Goal: Task Accomplishment & Management: Use online tool/utility

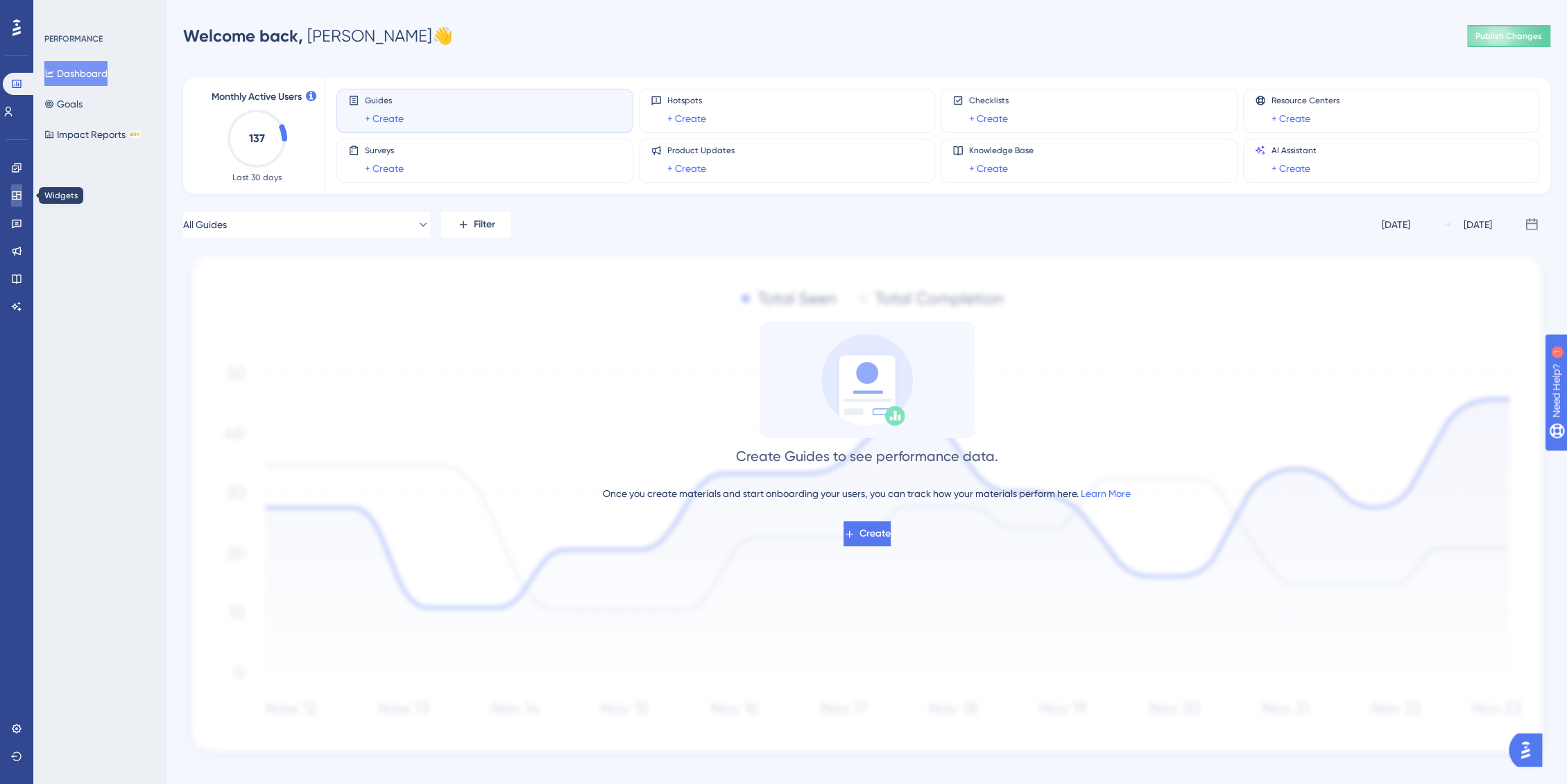
click at [22, 188] on link at bounding box center [16, 196] width 11 height 22
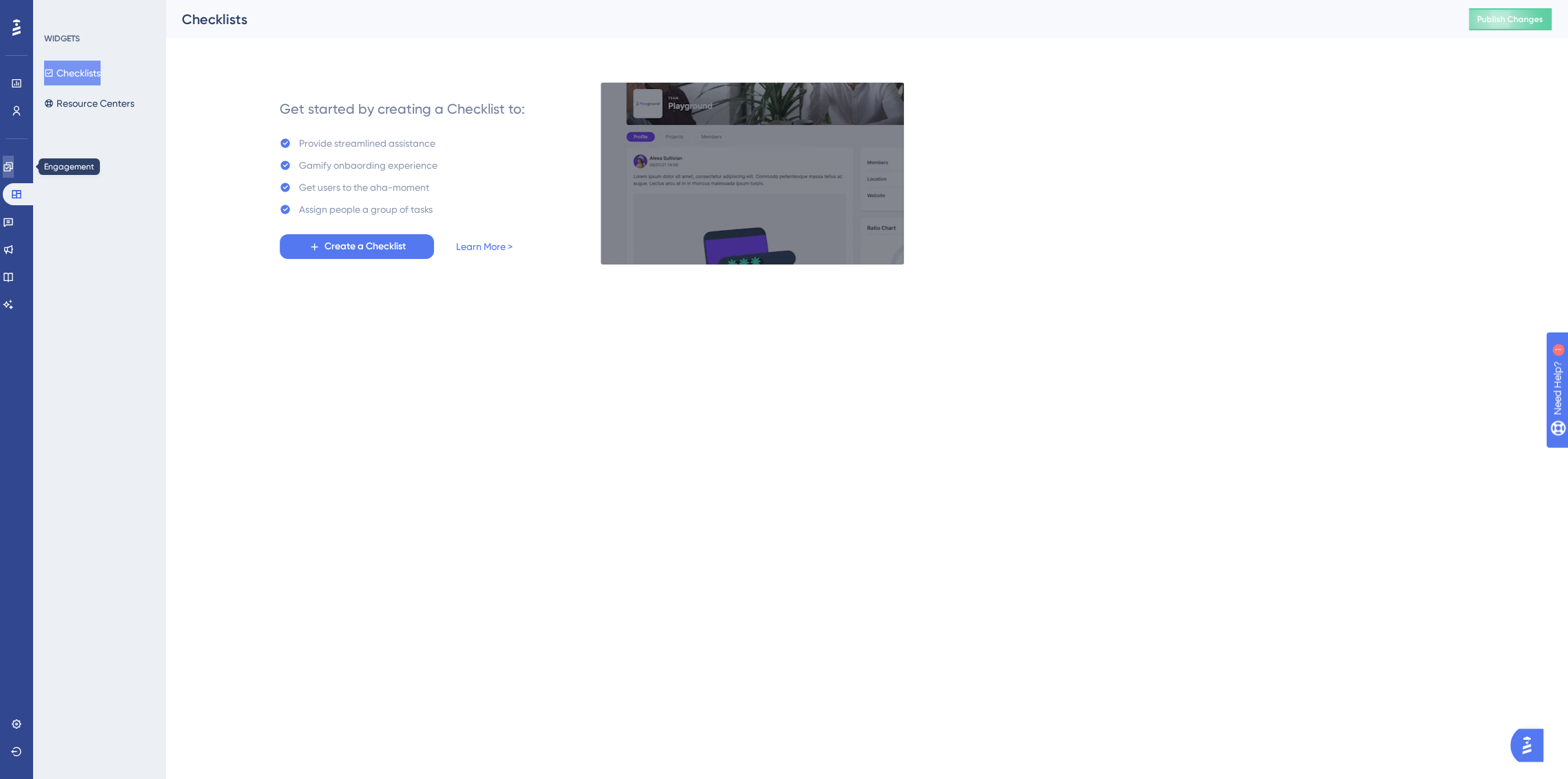
click at [14, 164] on icon at bounding box center [8, 166] width 11 height 11
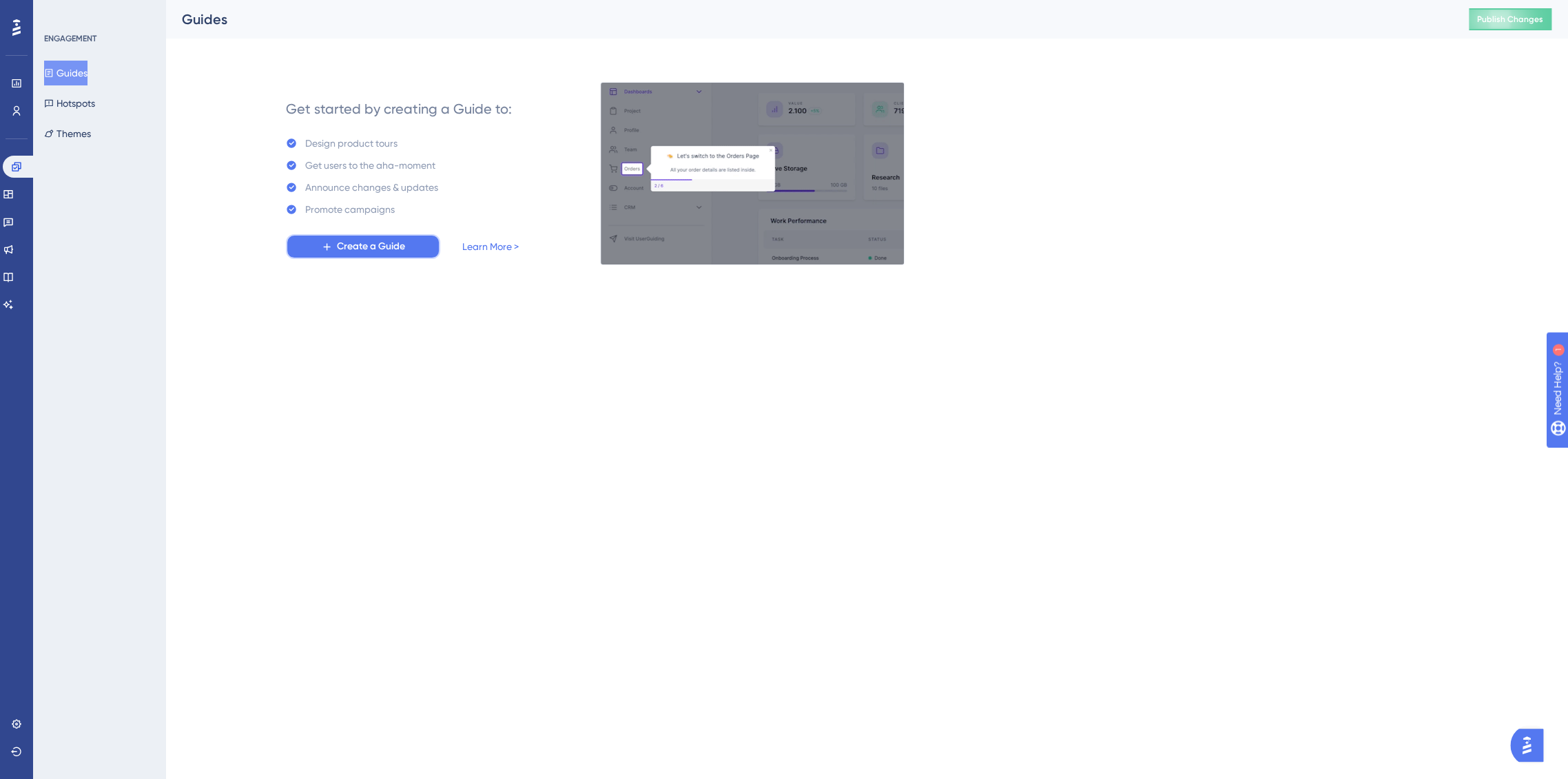
click at [320, 245] on button "Create a Guide" at bounding box center [363, 246] width 154 height 25
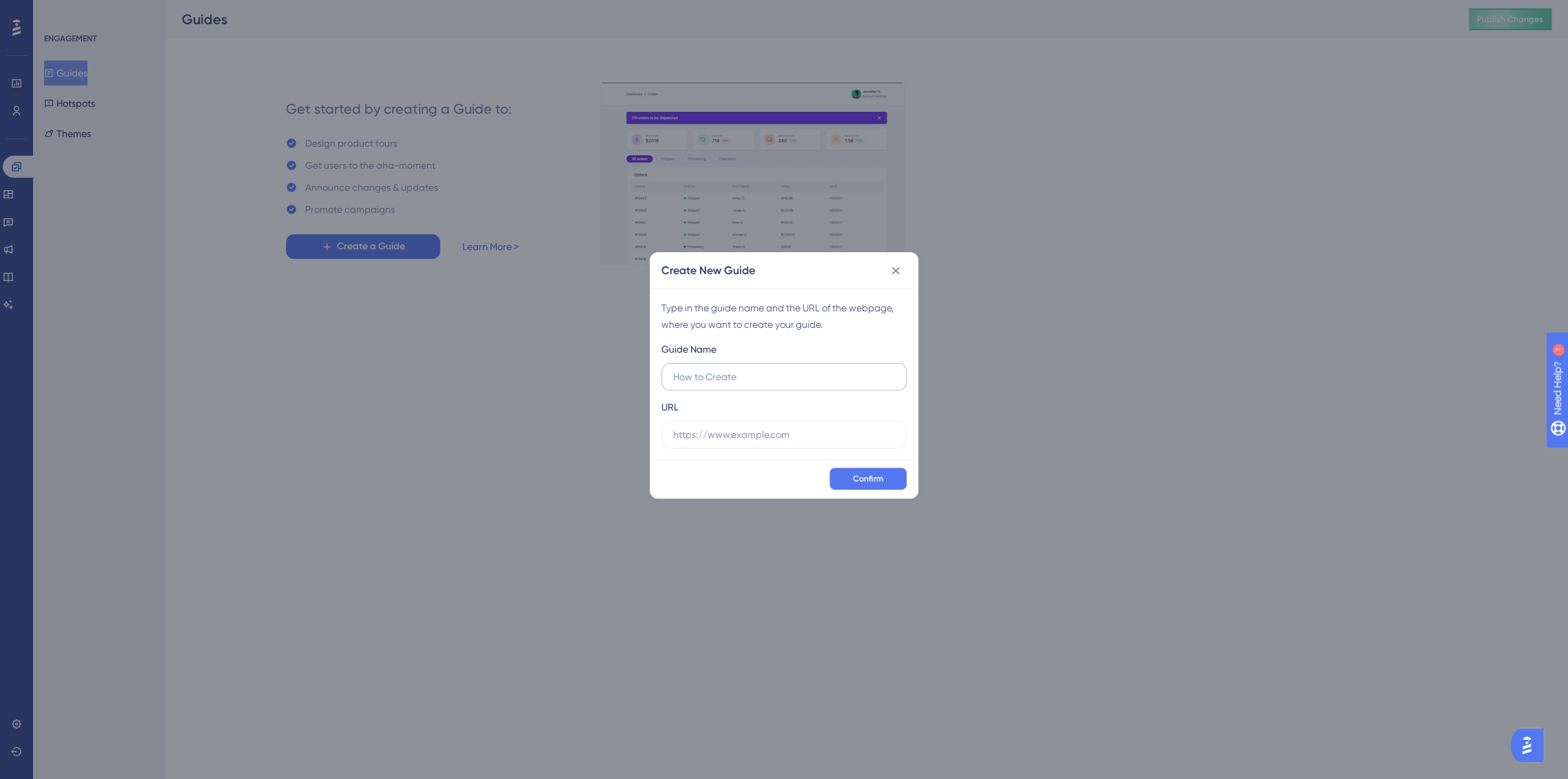
click at [768, 374] on input "text" at bounding box center [784, 377] width 222 height 15
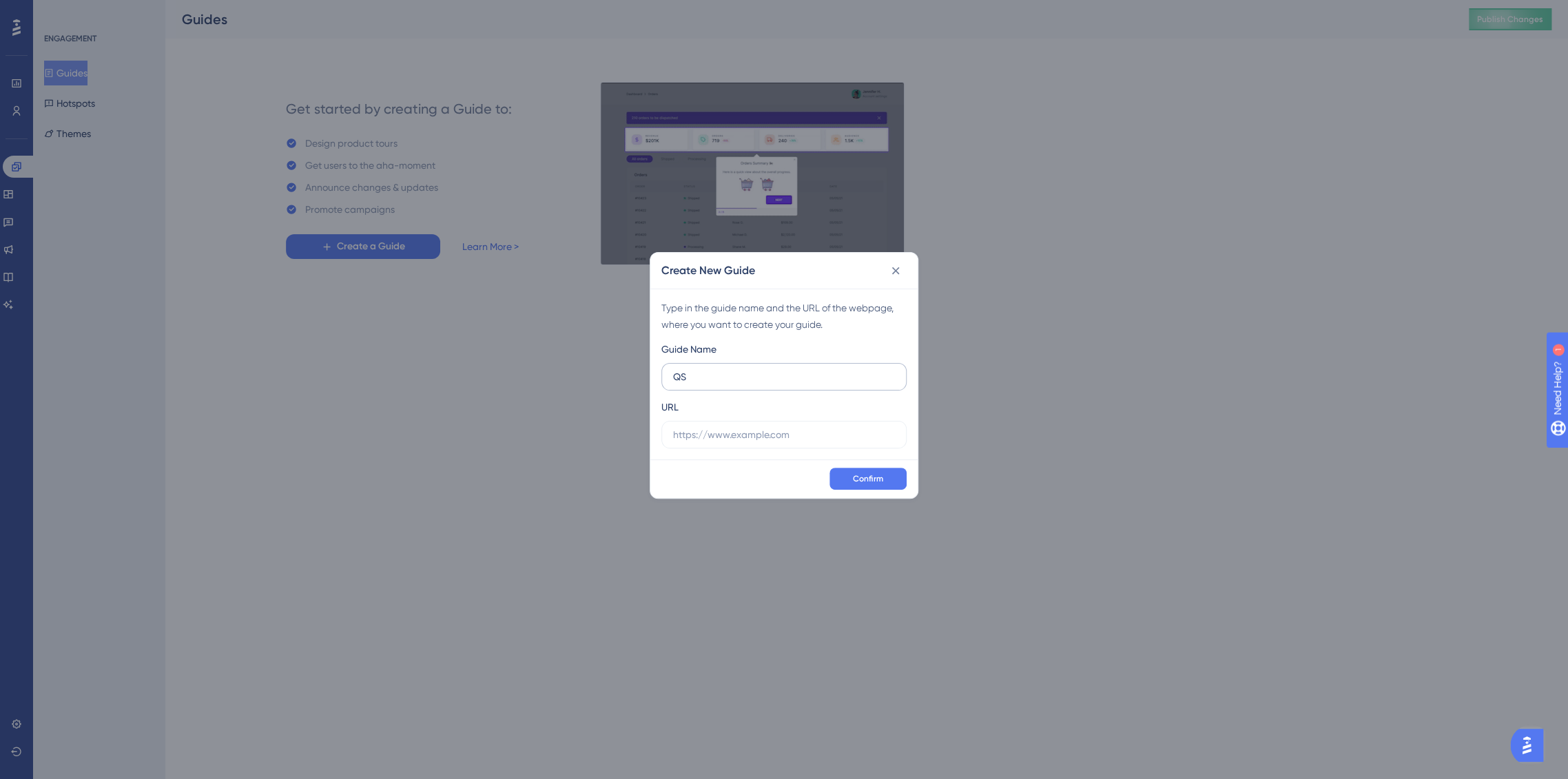
type input "QSS"
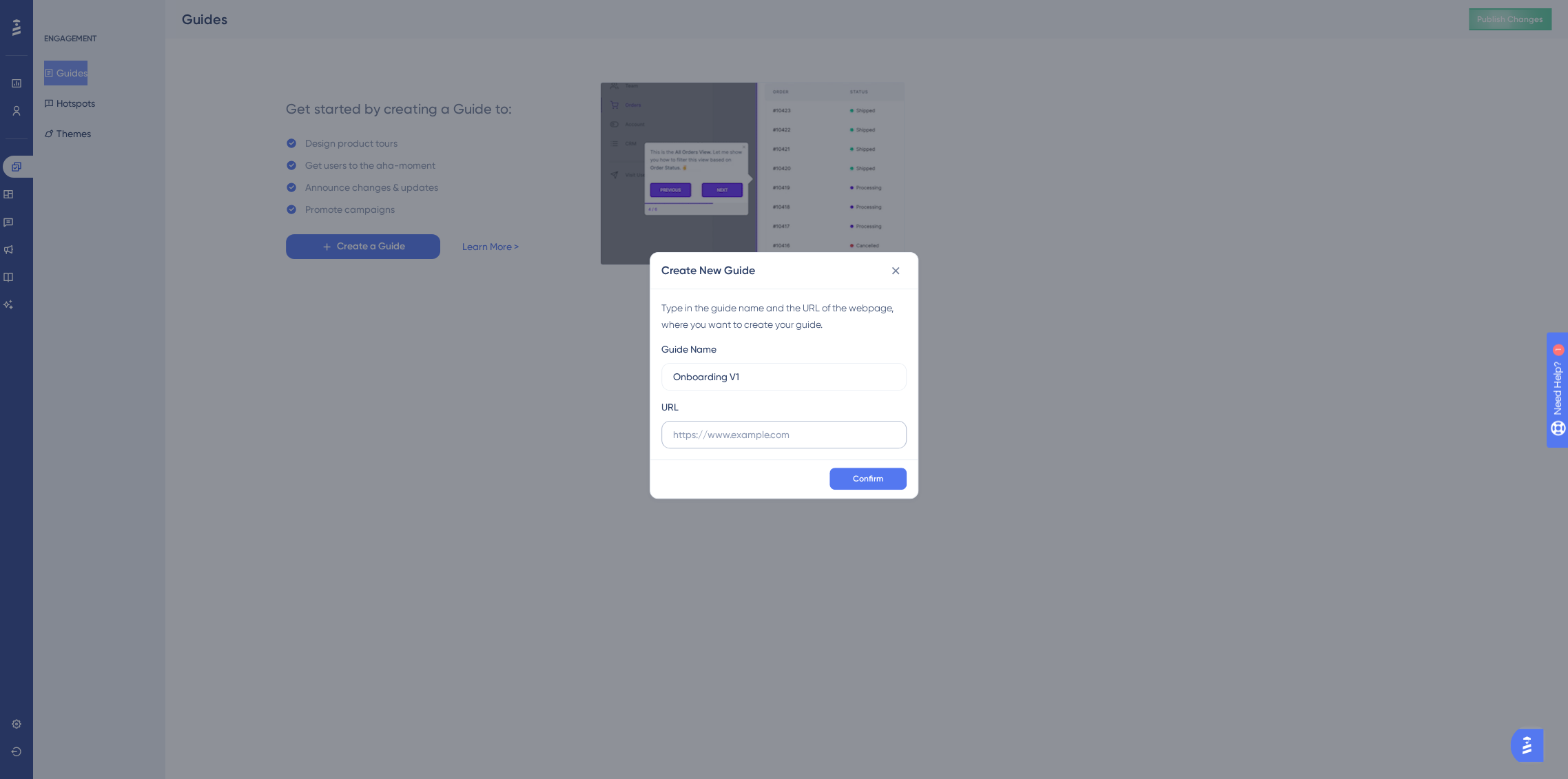
type input "Onboarding V1"
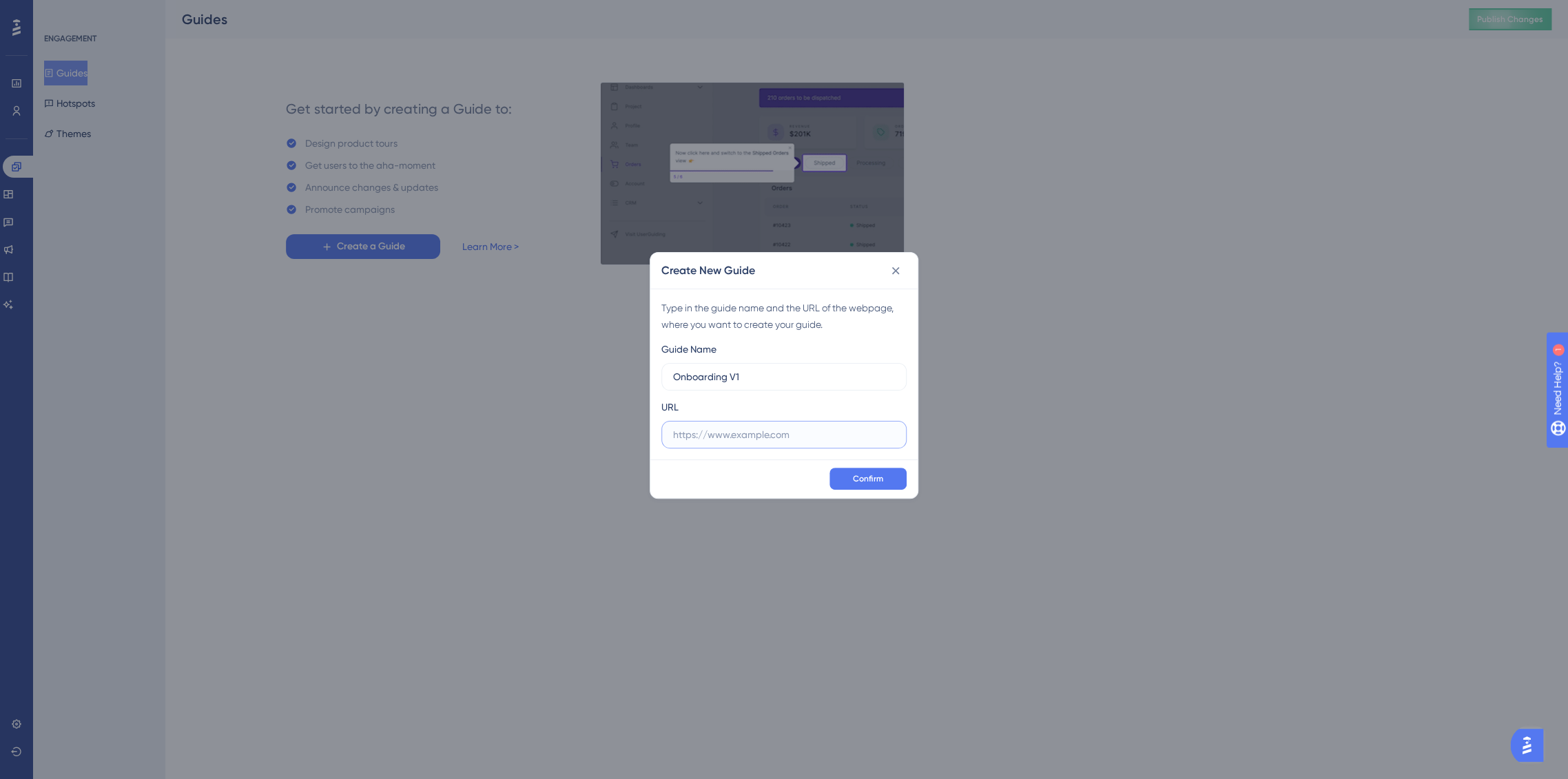
click at [779, 434] on input "text" at bounding box center [784, 435] width 222 height 15
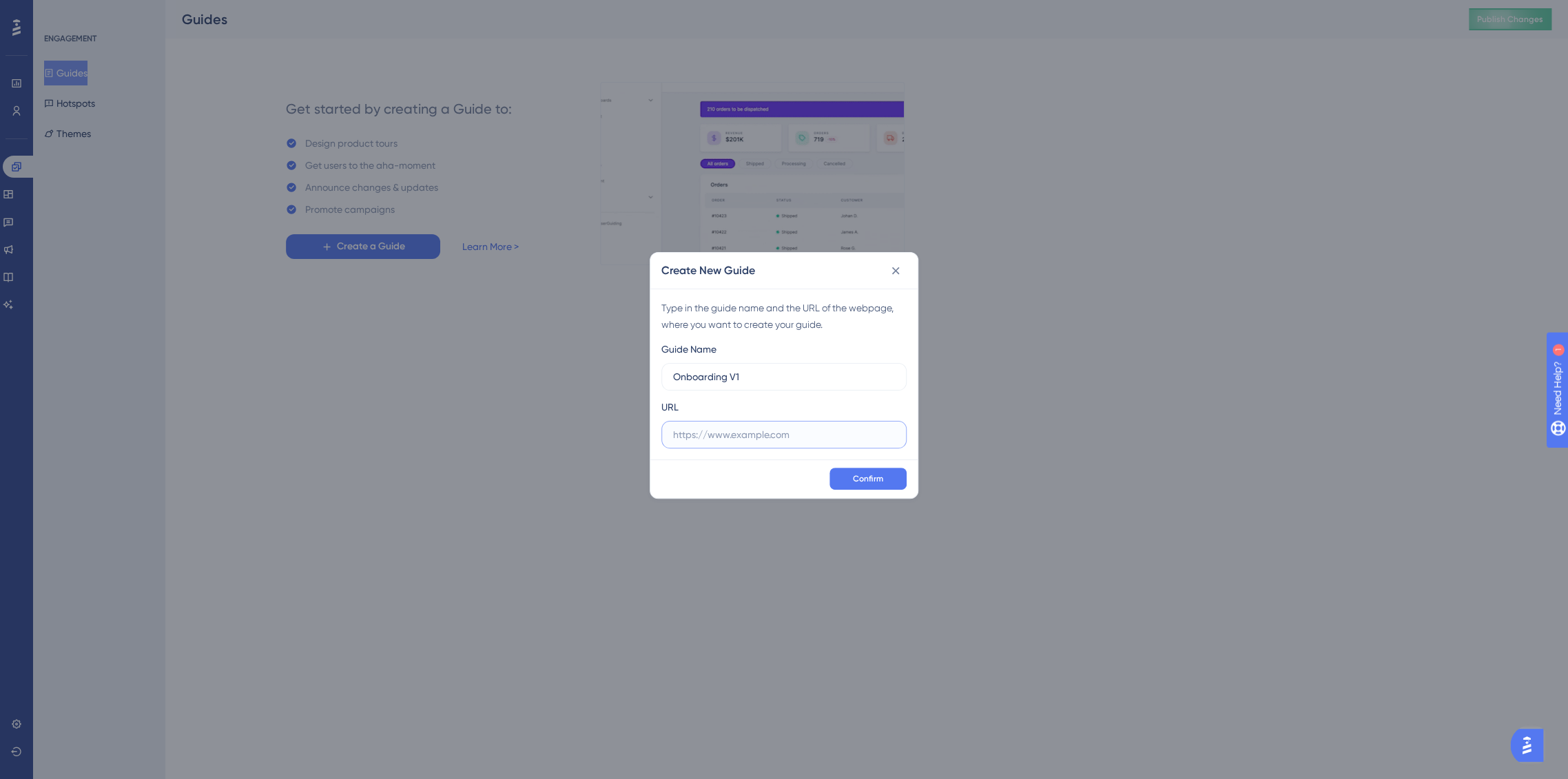
click at [774, 427] on input "text" at bounding box center [784, 435] width 222 height 15
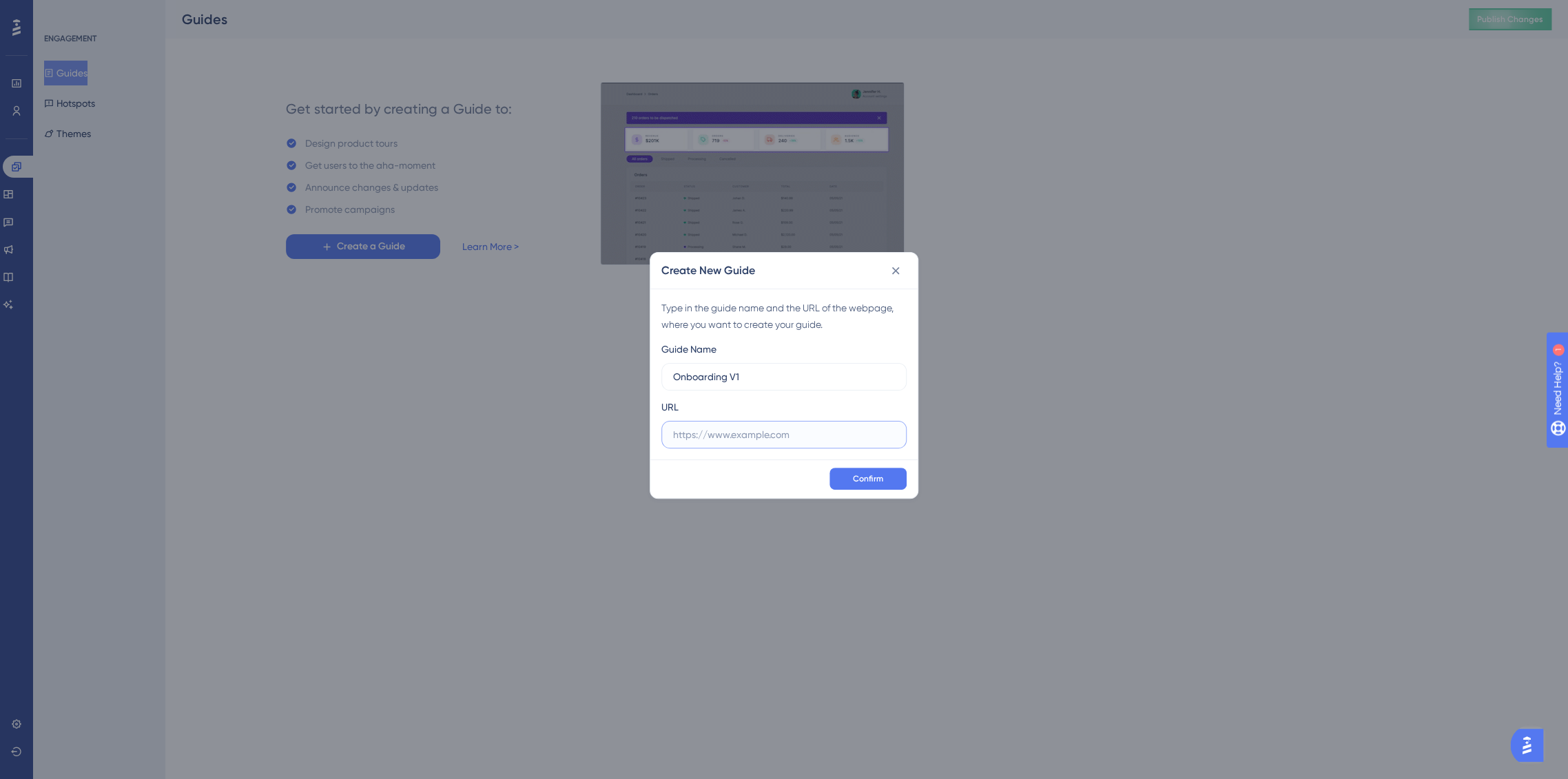
paste input "[URL][DOMAIN_NAME]"
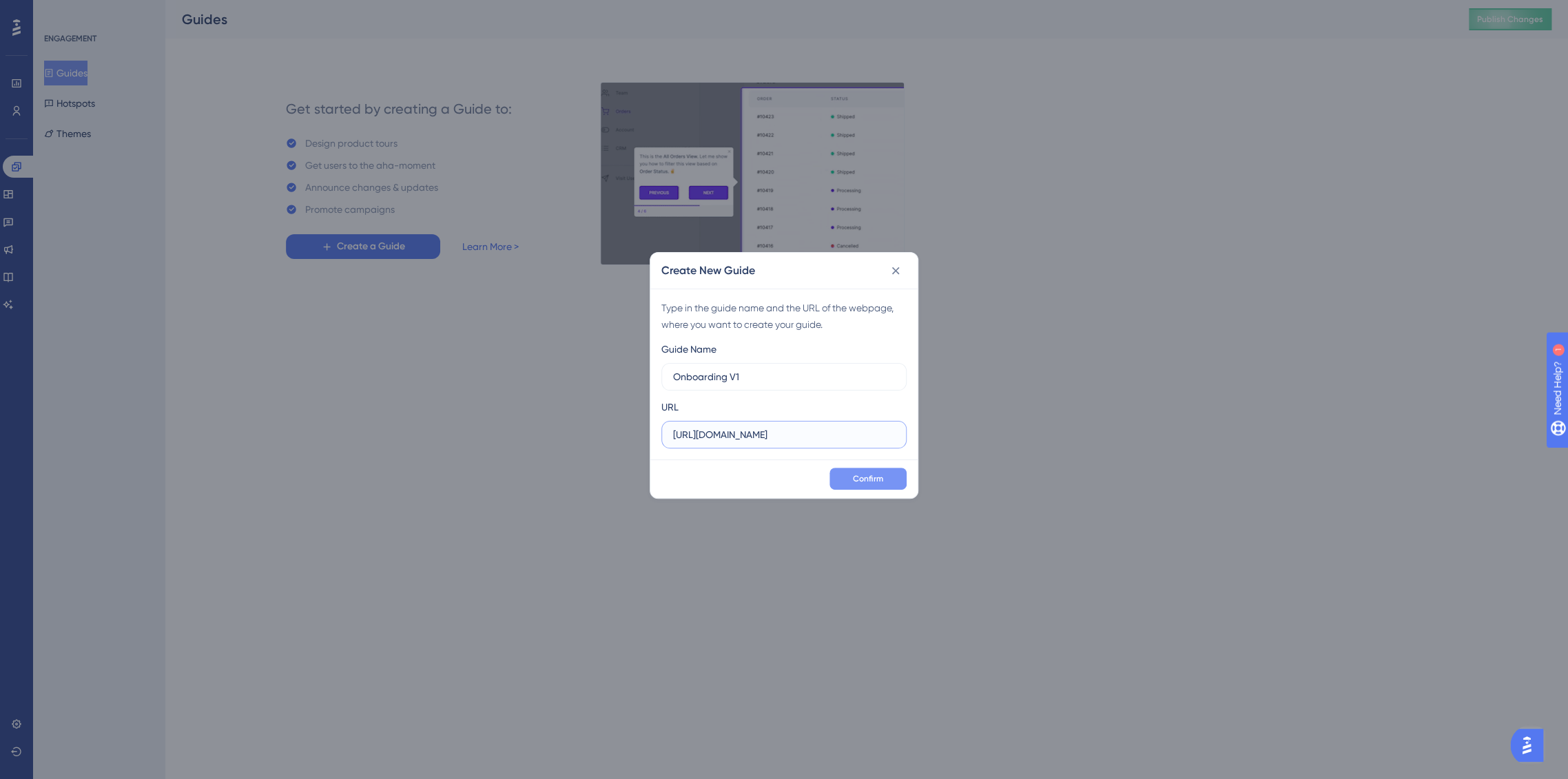
type input "[URL][DOMAIN_NAME]"
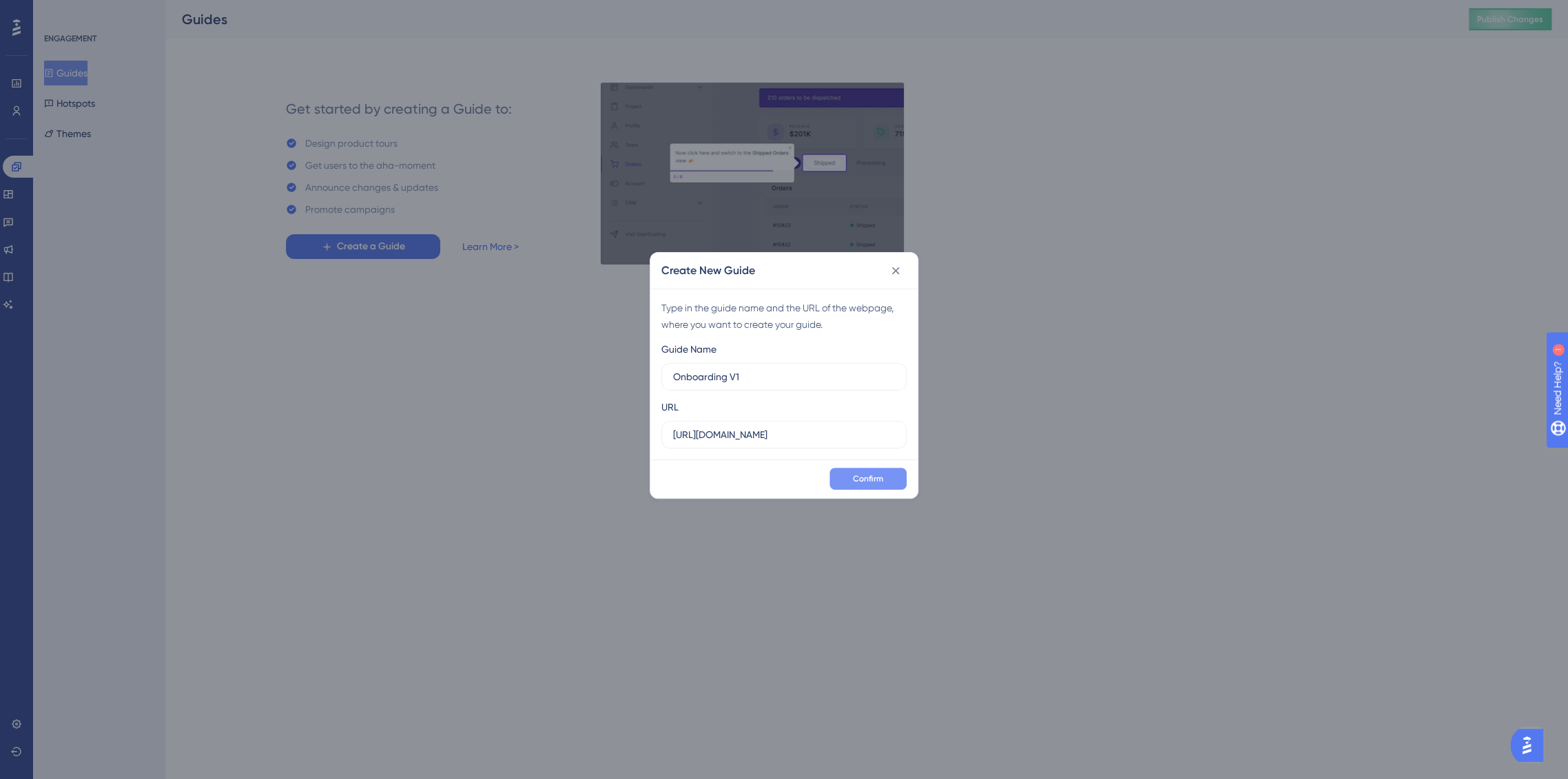
click at [863, 481] on span "Confirm" at bounding box center [868, 478] width 31 height 11
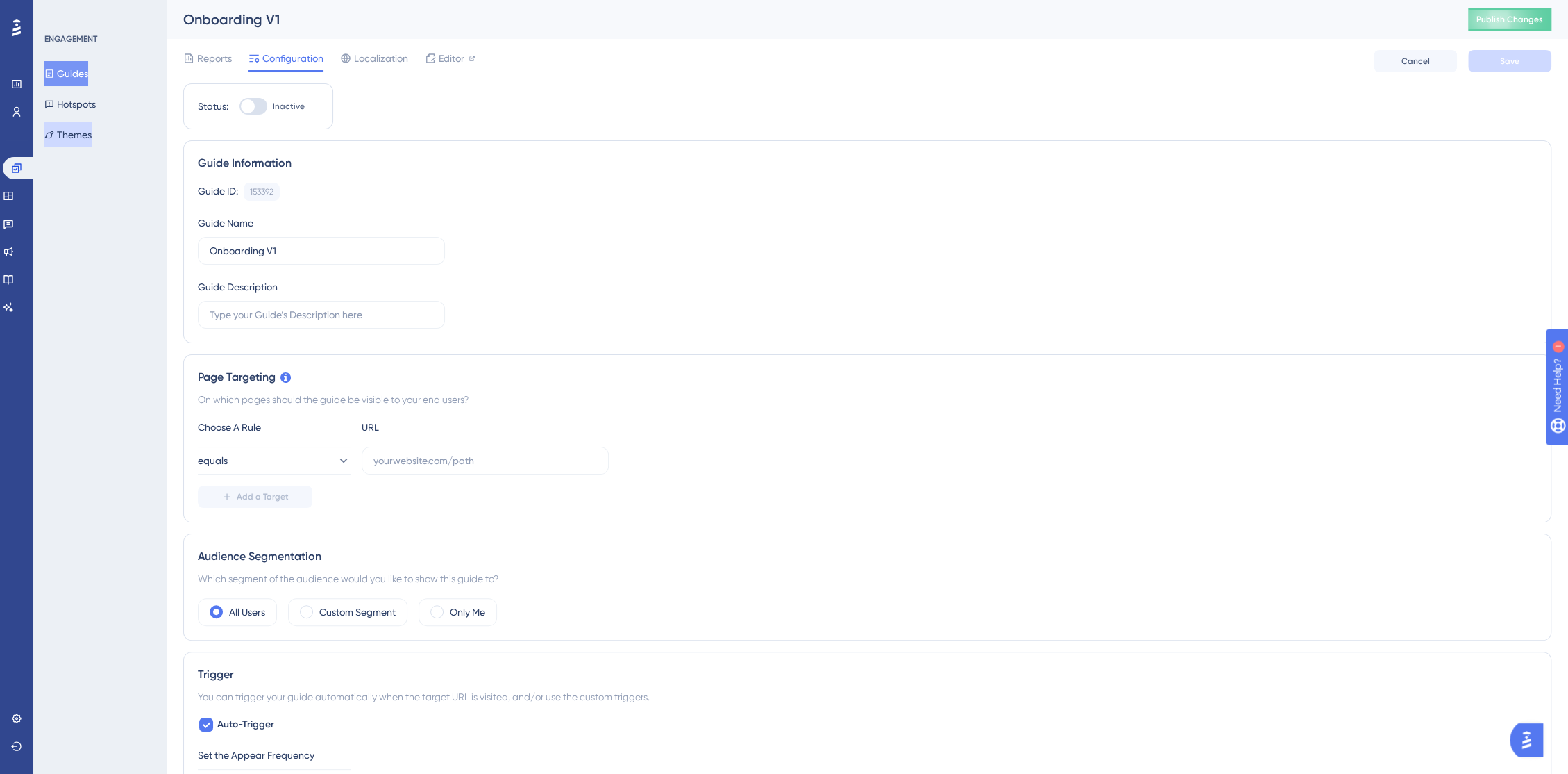
click at [76, 137] on button "Themes" at bounding box center [68, 134] width 47 height 25
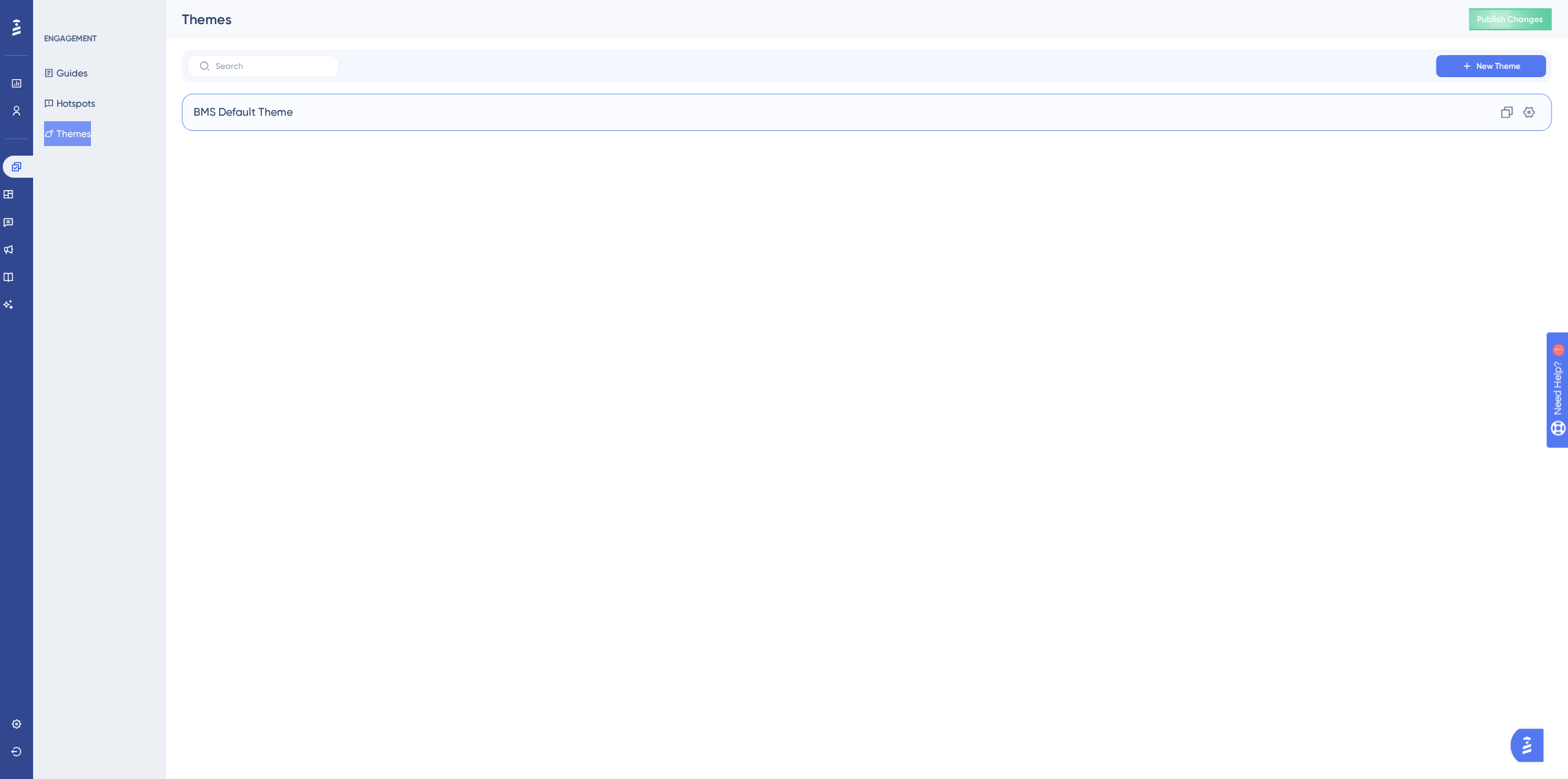
click at [228, 101] on div "BMS Default Theme Clone Settings" at bounding box center [866, 113] width 1369 height 38
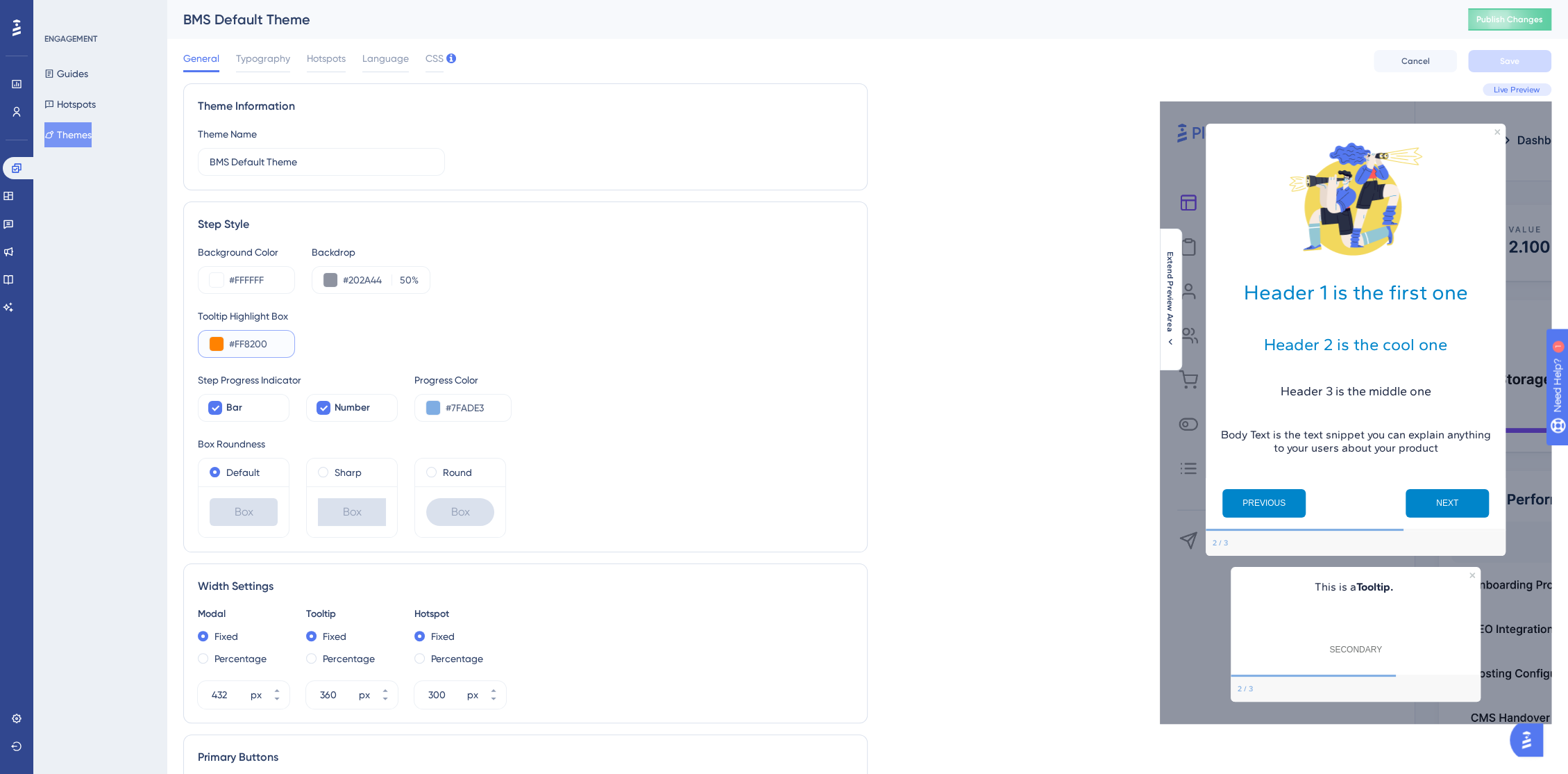
click at [212, 346] on button at bounding box center [216, 344] width 14 height 14
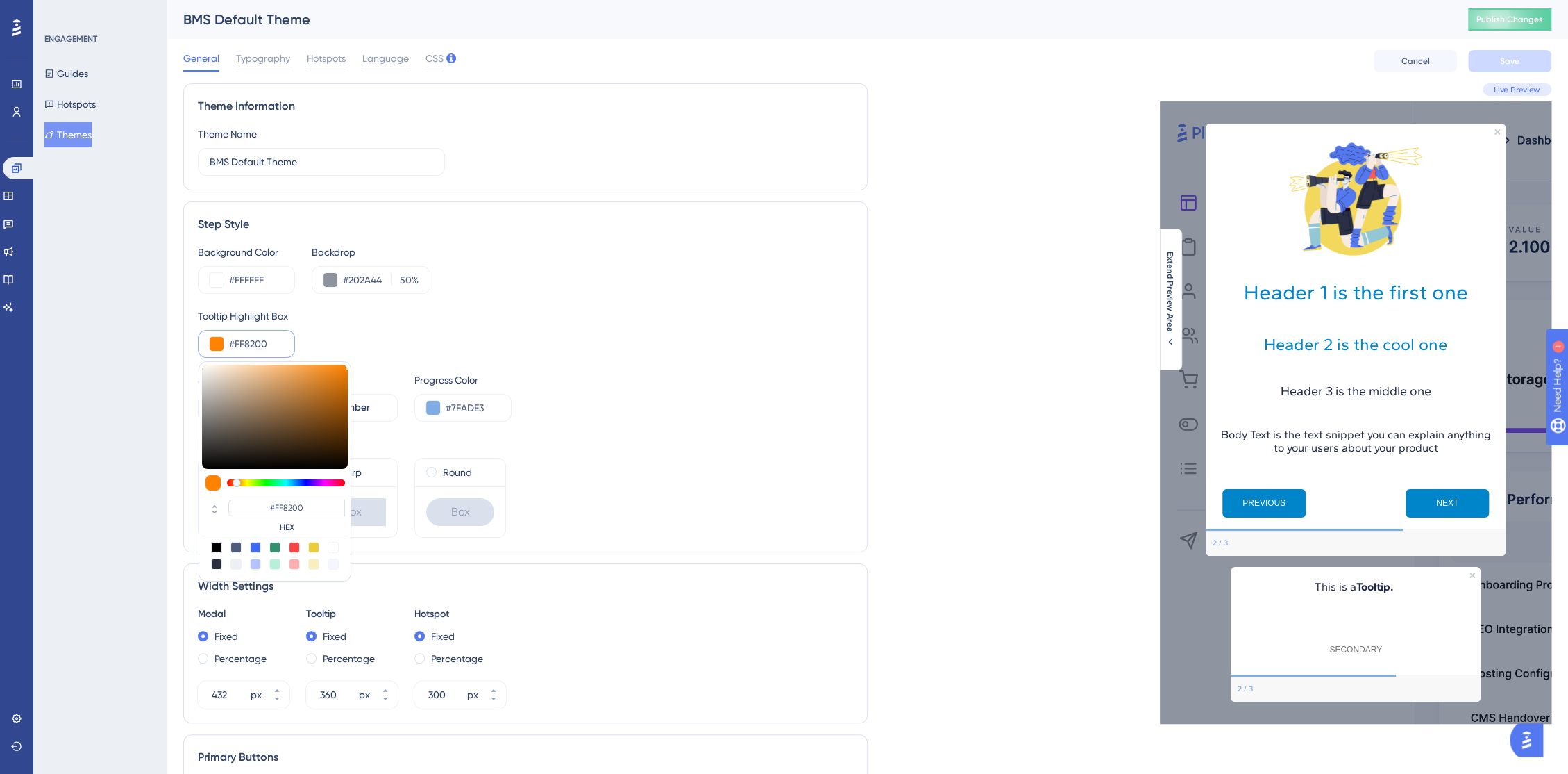
click at [212, 346] on button at bounding box center [216, 344] width 14 height 14
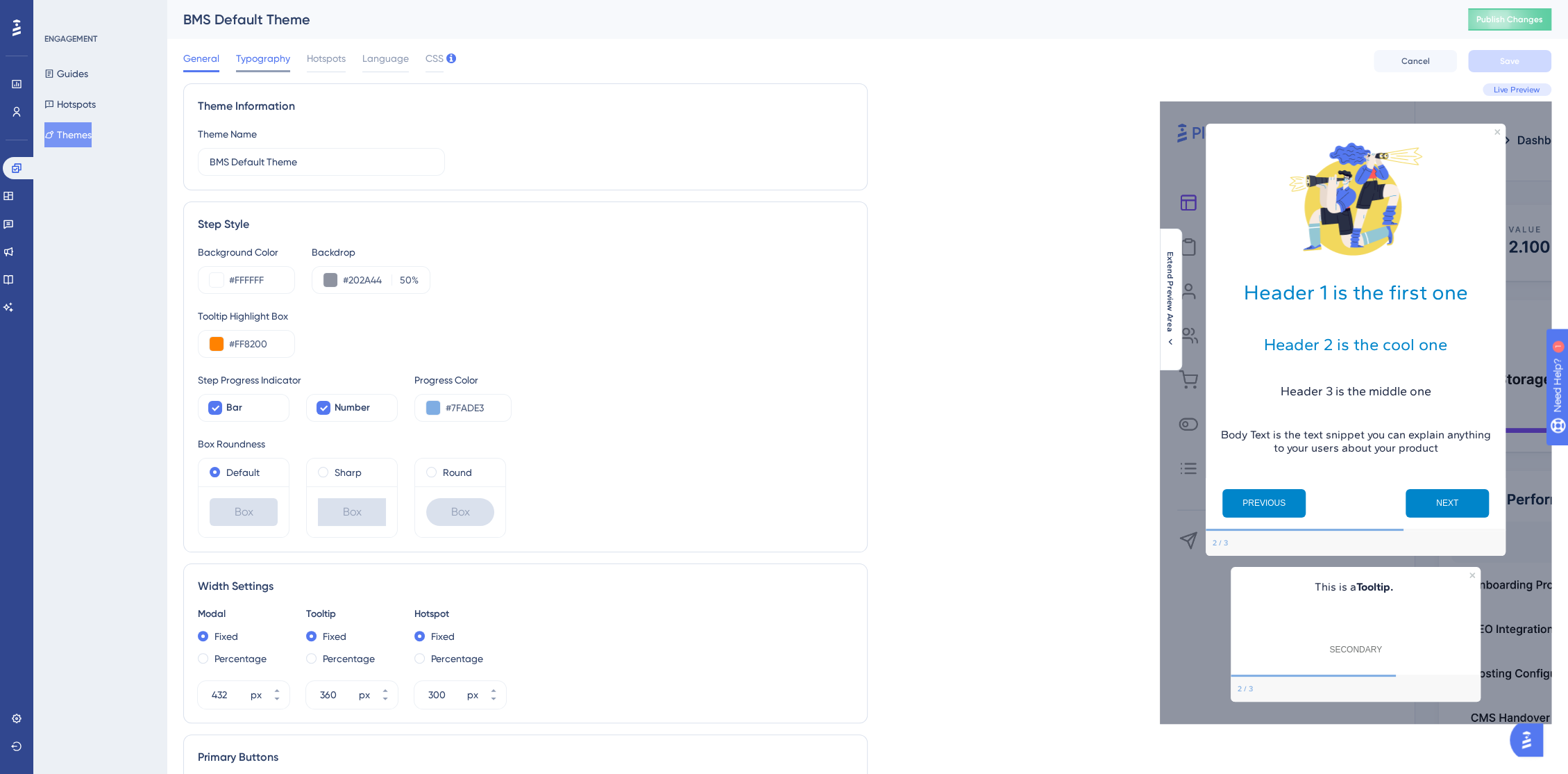
click at [272, 66] on span "Typography" at bounding box center [263, 58] width 54 height 16
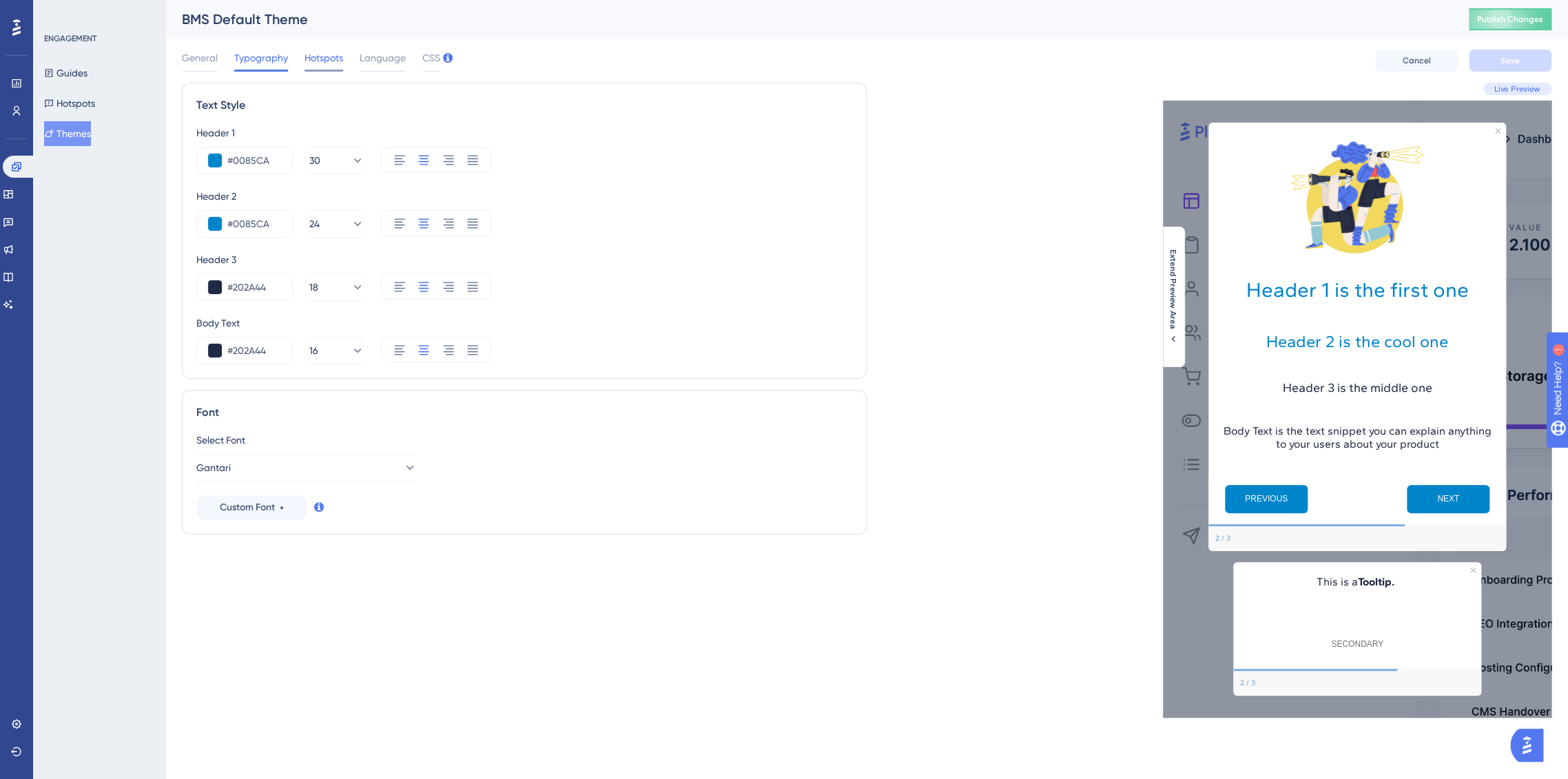
click at [330, 61] on span "Hotspots" at bounding box center [323, 57] width 38 height 16
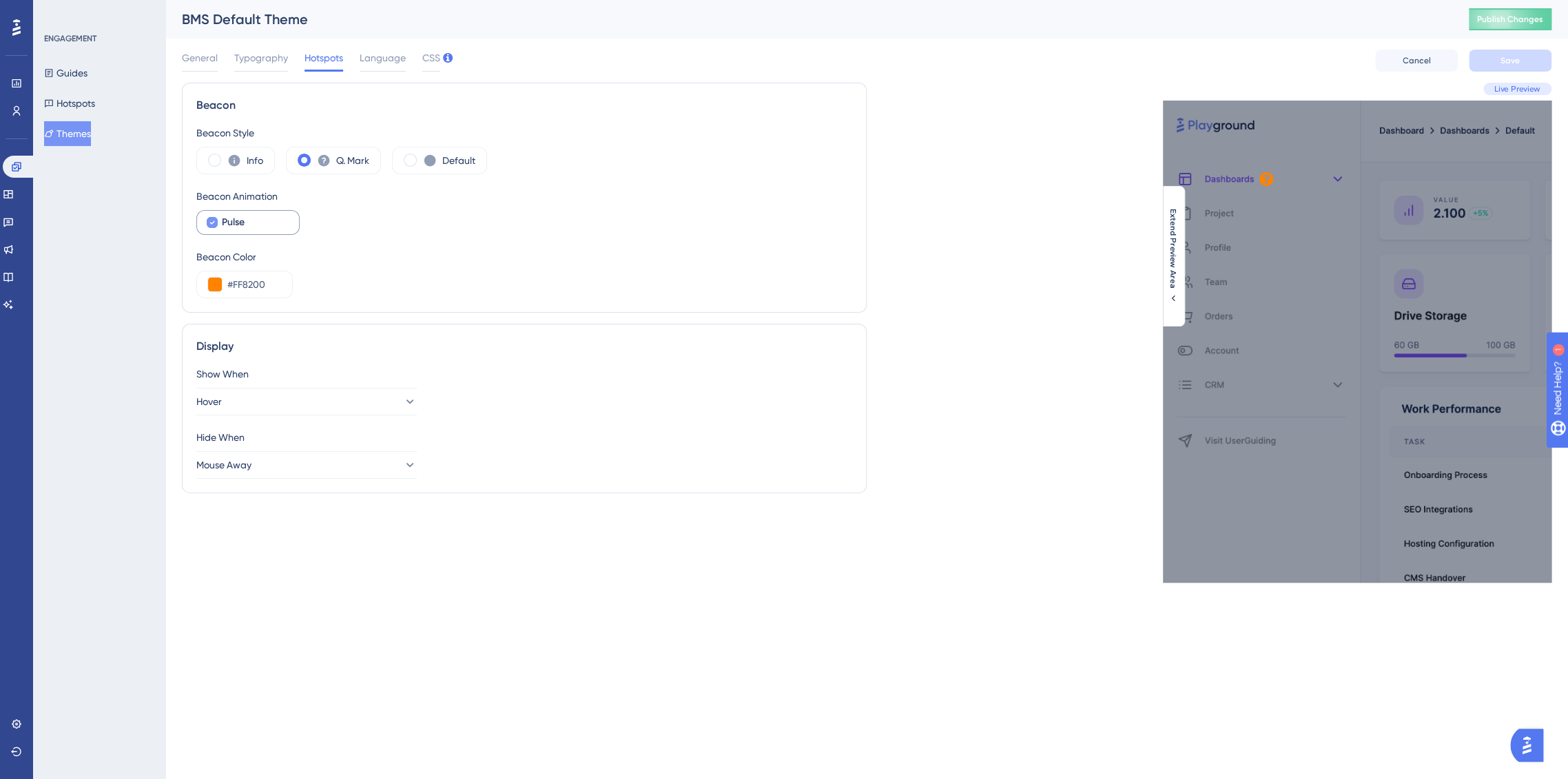
click at [212, 225] on icon at bounding box center [212, 222] width 5 height 11
click at [212, 225] on div at bounding box center [212, 222] width 11 height 11
checkbox input "true"
click at [410, 162] on span at bounding box center [410, 159] width 13 height 13
click at [421, 156] on input "radio" at bounding box center [421, 156] width 0 height 0
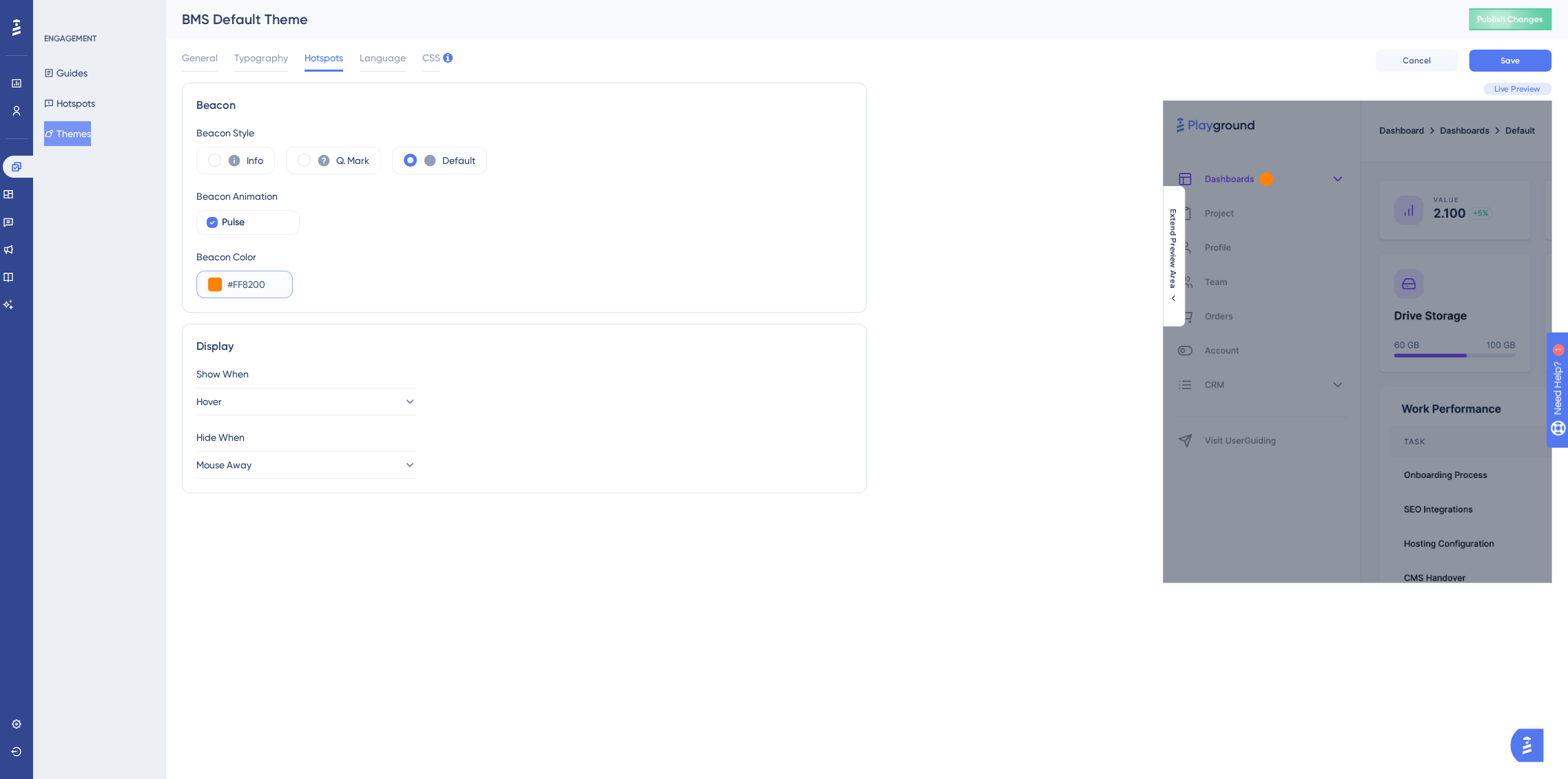
click at [218, 285] on button at bounding box center [215, 285] width 14 height 14
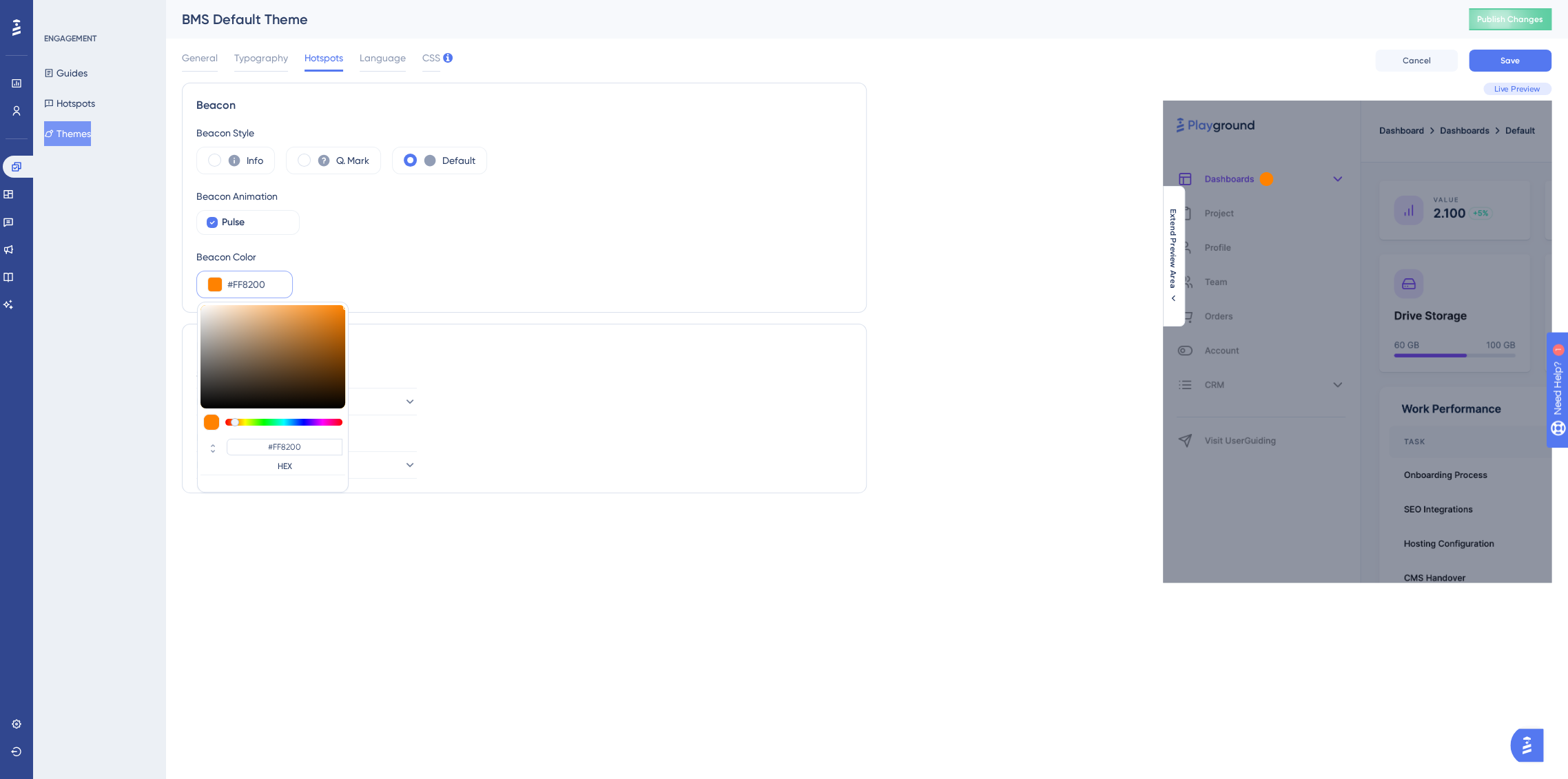
click at [242, 283] on input "#FF8200" at bounding box center [254, 284] width 54 height 16
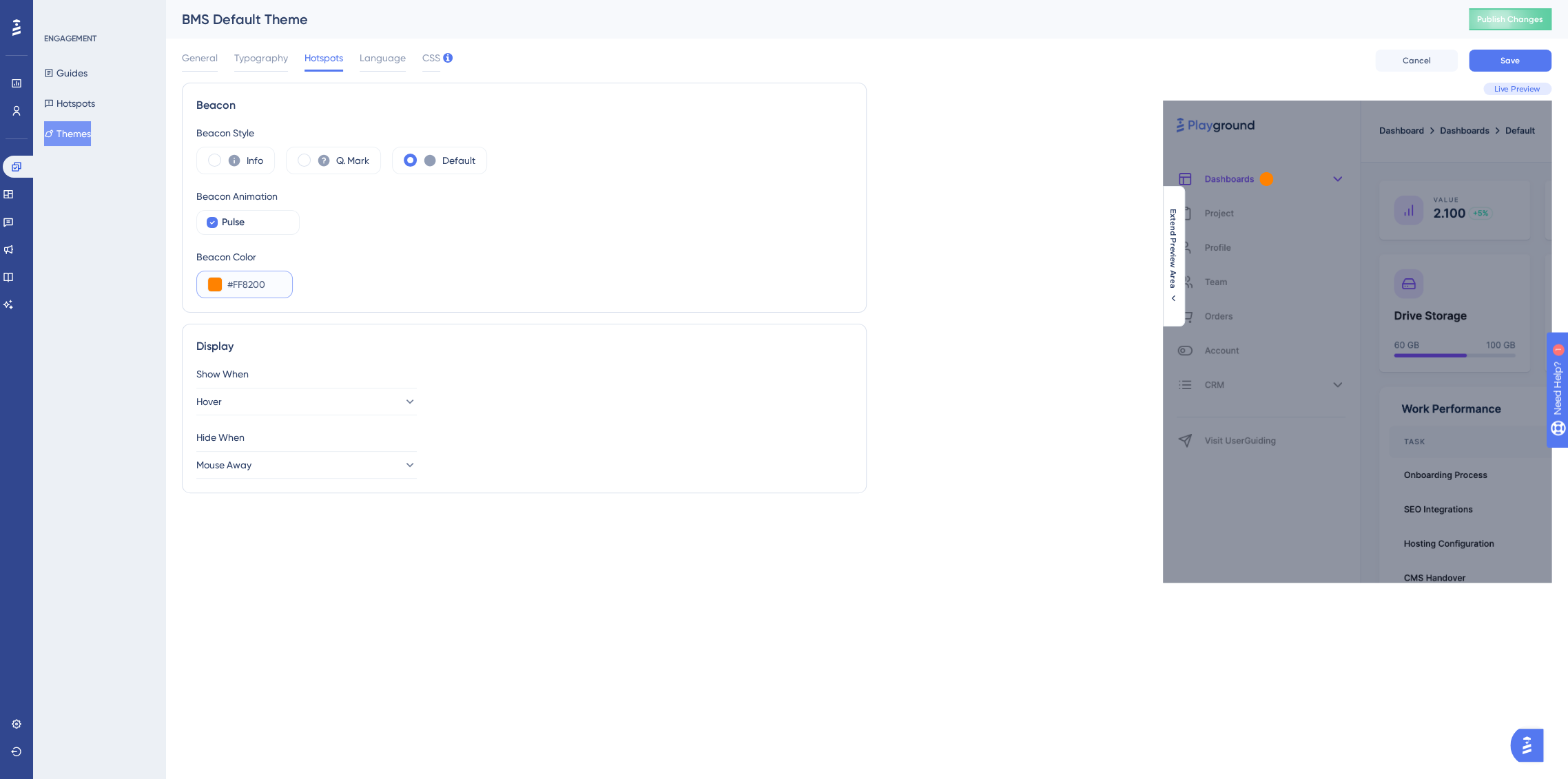
paste input "C5299B"
type input "#C5299B"
click at [565, 584] on div "Performance Users Engagement Widgets Feedback Product Updates Knowledge Base AI…" at bounding box center [867, 303] width 1403 height 605
click at [302, 407] on button "Hover" at bounding box center [306, 401] width 221 height 27
click at [205, 222] on div at bounding box center [212, 222] width 14 height 14
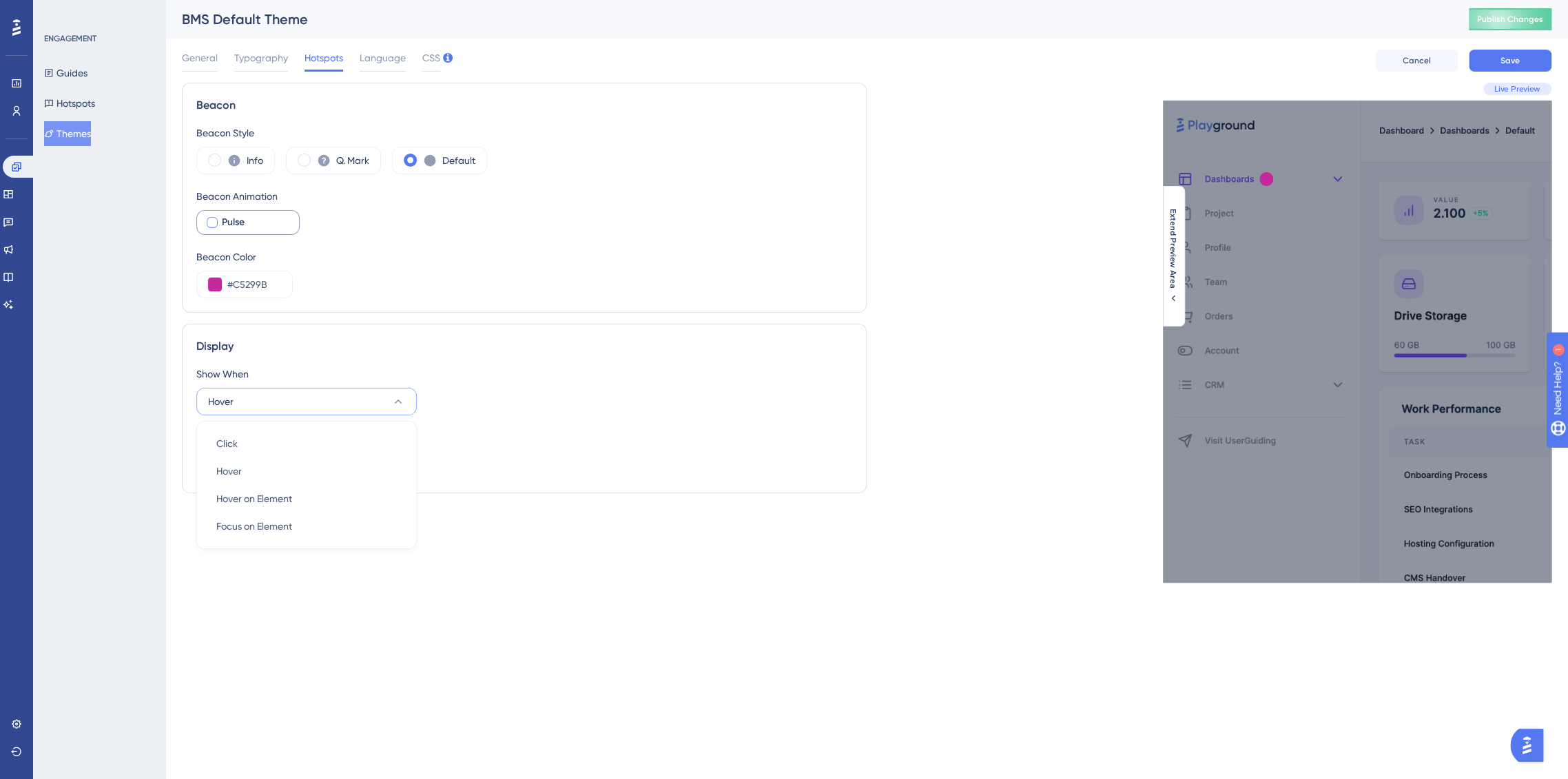
click at [212, 222] on div at bounding box center [212, 222] width 11 height 11
checkbox input "true"
click at [383, 437] on div "Click Click" at bounding box center [307, 444] width 181 height 27
click at [408, 399] on button "Click" at bounding box center [306, 401] width 221 height 27
click at [376, 466] on div "Hover Hover" at bounding box center [307, 471] width 181 height 27
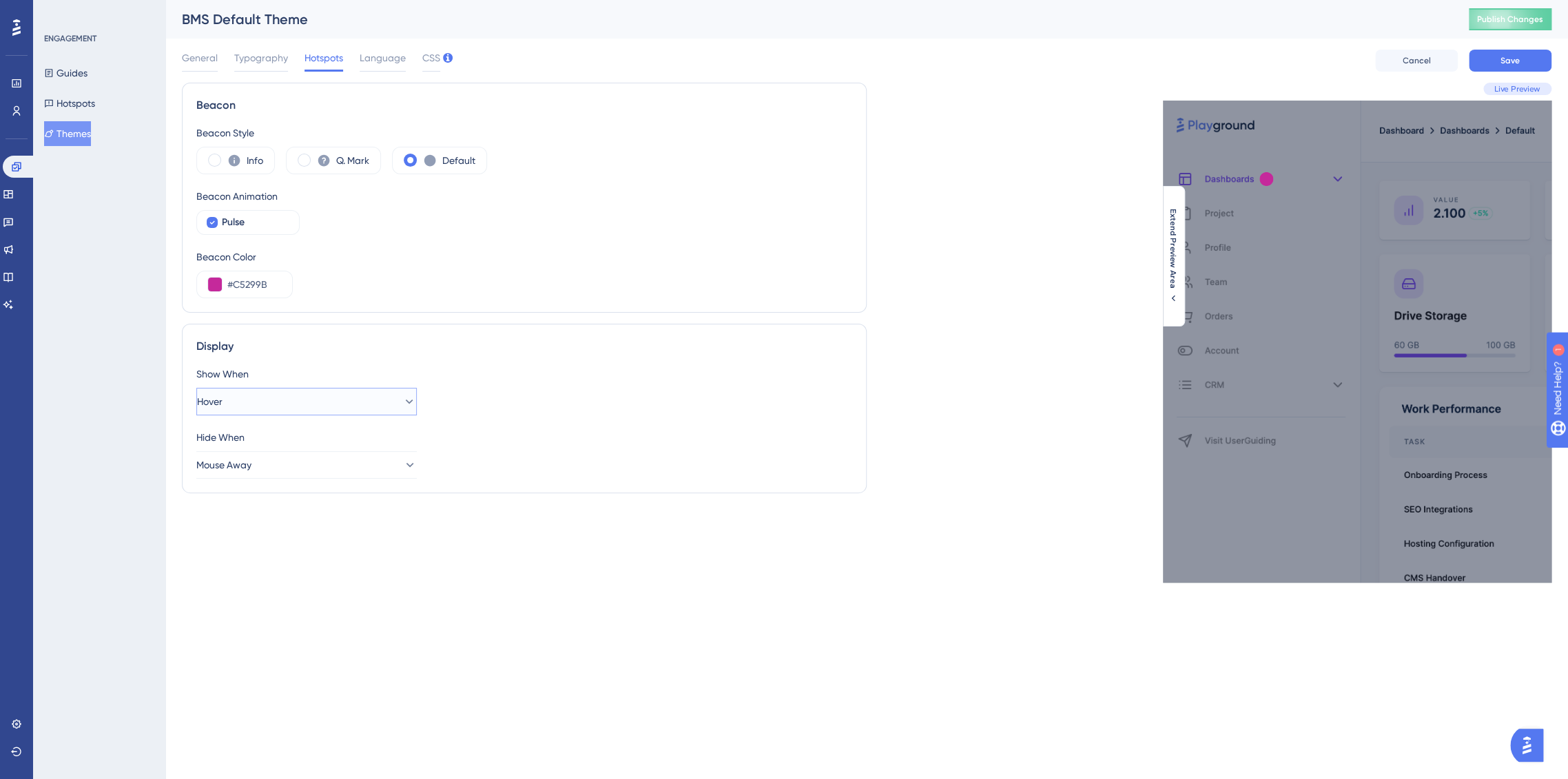
click at [402, 398] on icon at bounding box center [409, 401] width 14 height 14
click at [384, 436] on div "Click Click" at bounding box center [307, 444] width 181 height 27
click at [401, 570] on div "Beacon Beacon Style Info Q. Mark Default Beacon Animation Pulse Beacon Color #C…" at bounding box center [524, 332] width 685 height 500
click at [373, 54] on span "Language" at bounding box center [383, 57] width 46 height 16
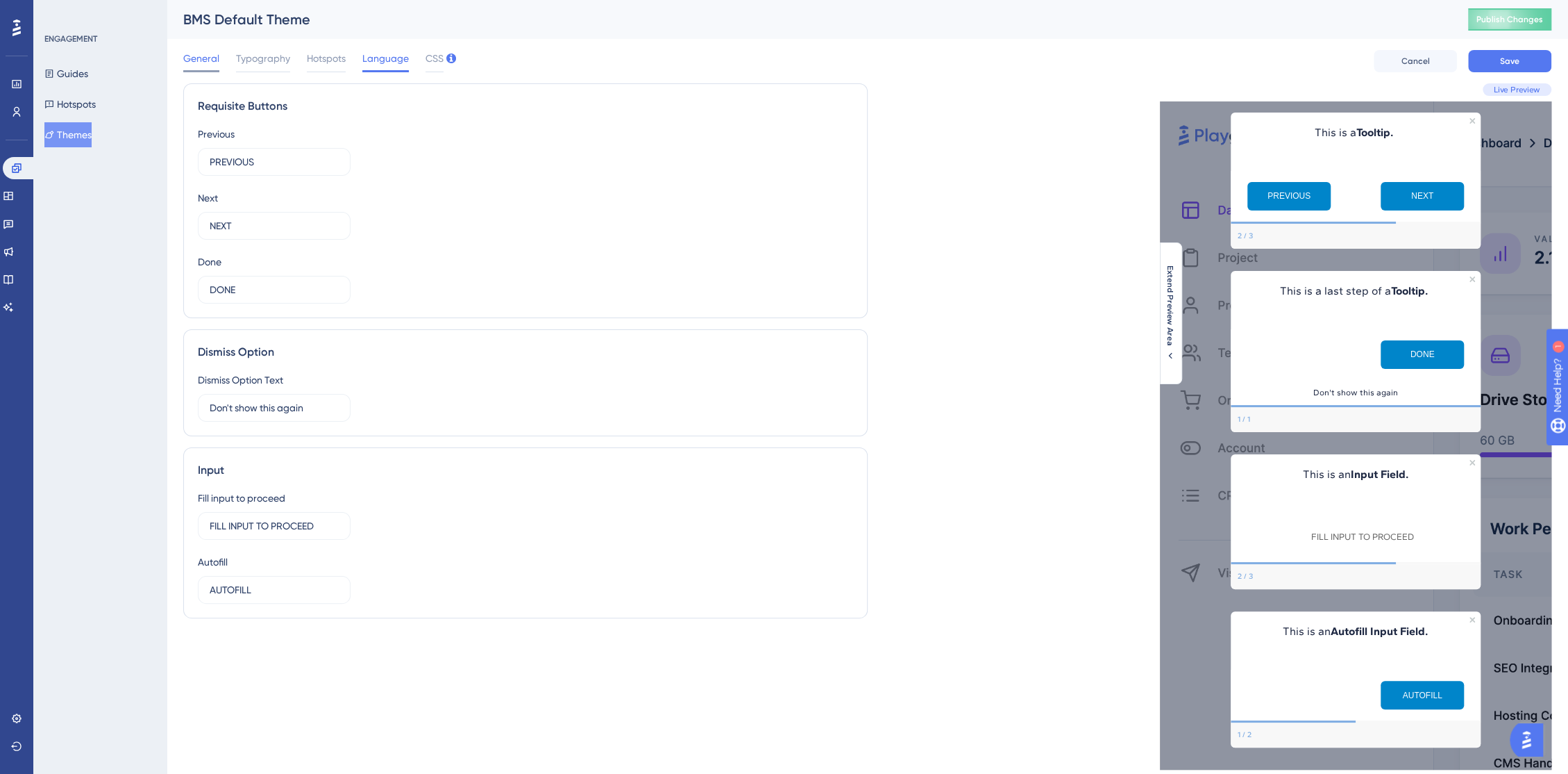
click at [200, 56] on span "General" at bounding box center [201, 58] width 36 height 16
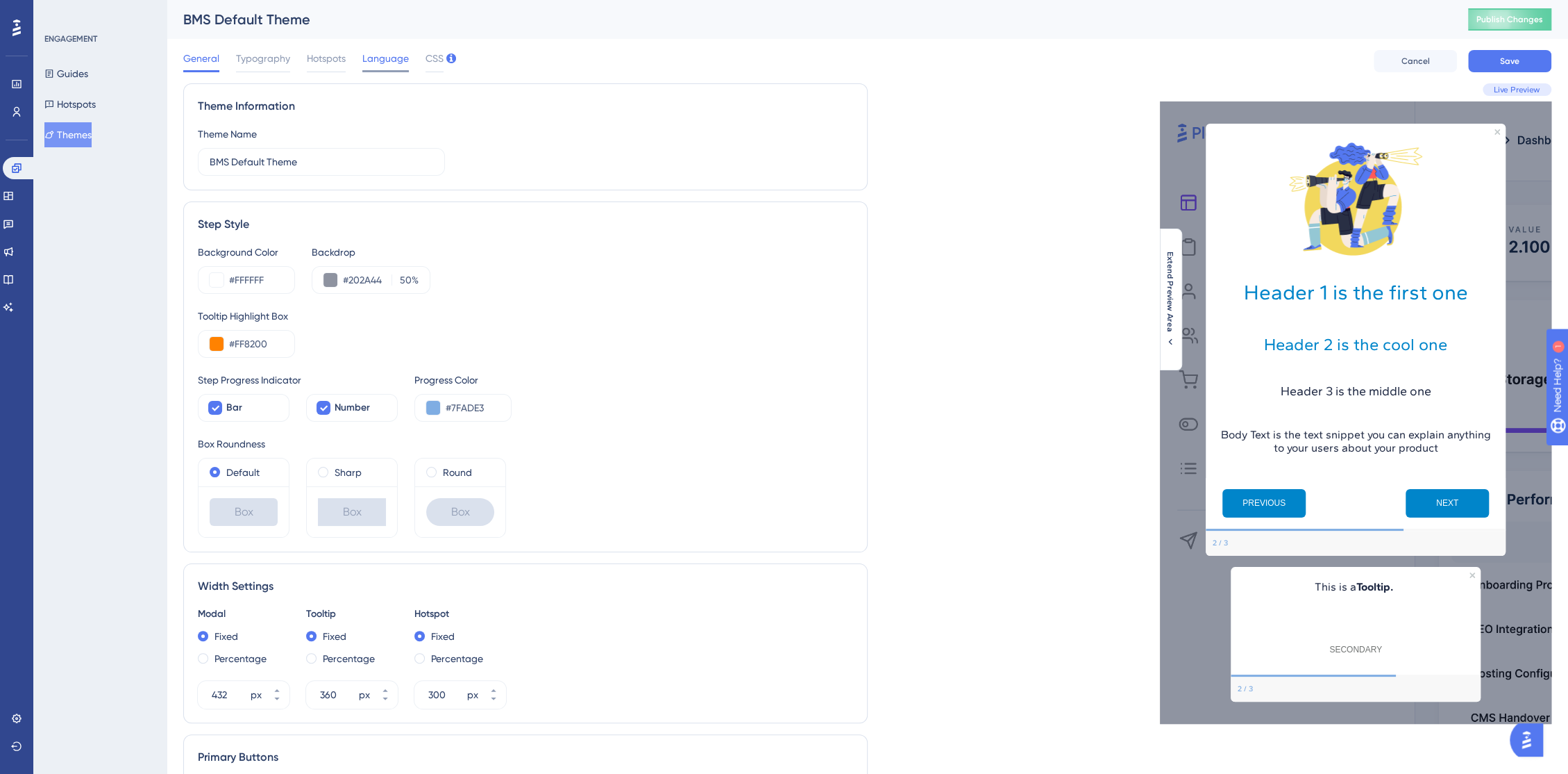
click at [378, 52] on span "Language" at bounding box center [386, 58] width 46 height 16
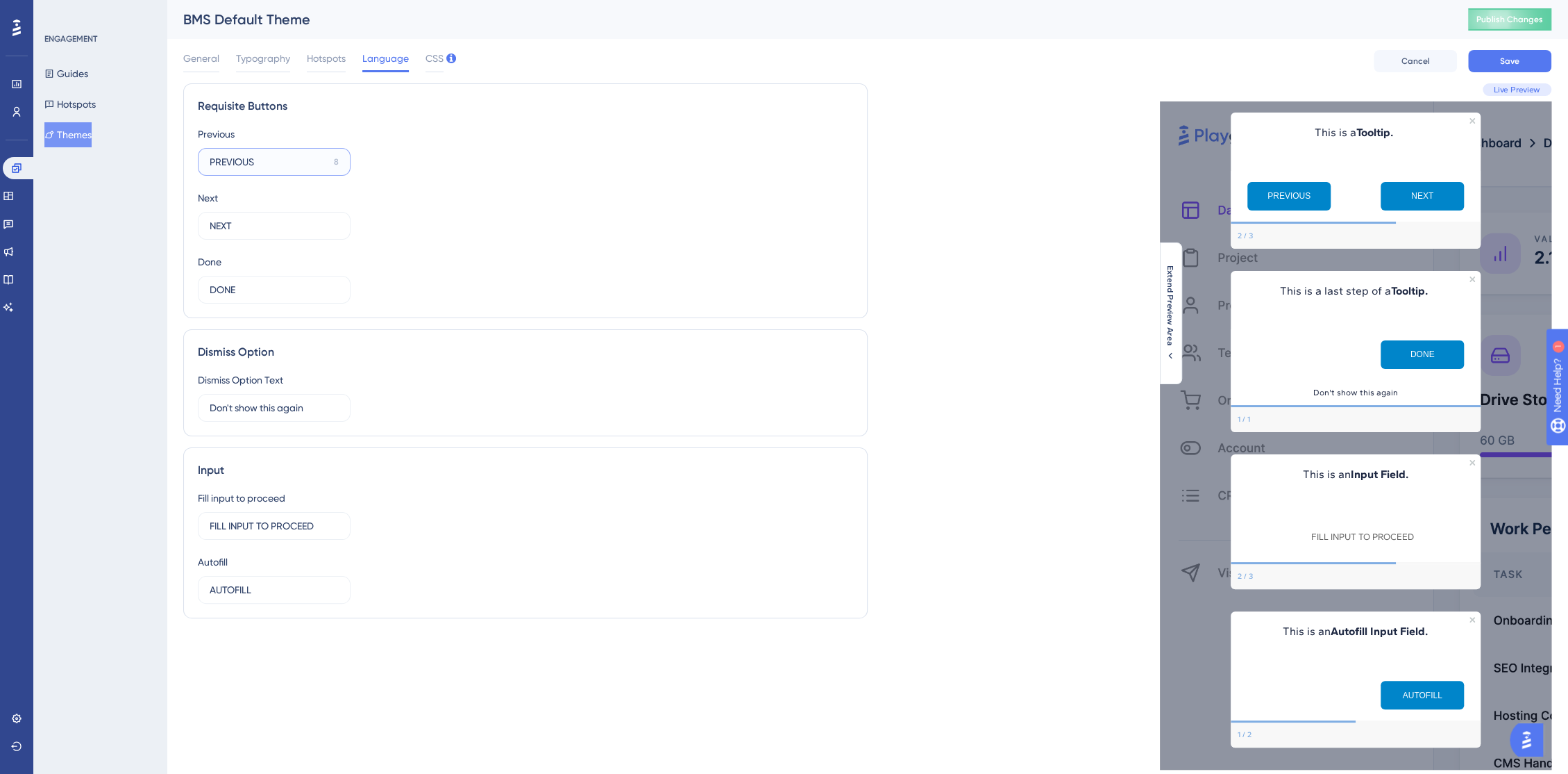
drag, startPoint x: 282, startPoint y: 158, endPoint x: 191, endPoint y: 170, distance: 91.8
click at [191, 169] on div "Requisite Buttons Previous PREVIOUS 8 Next NEXT 12 Done DONE 12" at bounding box center [525, 200] width 684 height 235
click at [283, 227] on input "NEXT" at bounding box center [268, 226] width 117 height 15
drag, startPoint x: 275, startPoint y: 284, endPoint x: 277, endPoint y: 297, distance: 13.2
click at [275, 284] on input "DONE" at bounding box center [268, 289] width 117 height 15
